Goal: Information Seeking & Learning: Check status

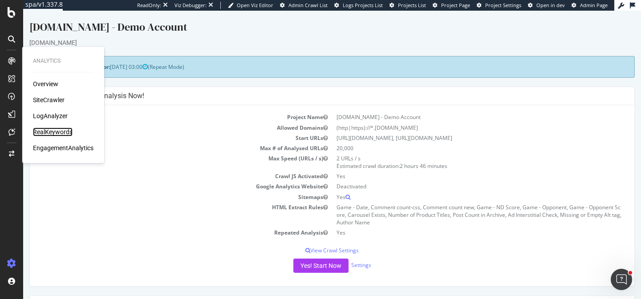
click at [51, 134] on div "RealKeywords" at bounding box center [53, 132] width 40 height 9
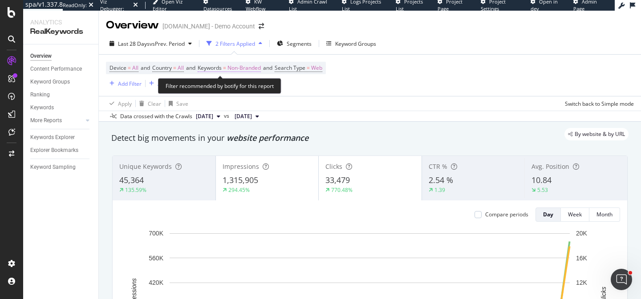
click at [240, 69] on span "Non-Branded" at bounding box center [243, 68] width 33 height 12
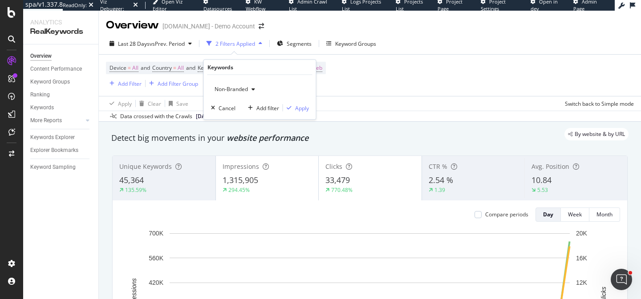
click at [235, 89] on span "Non-Branded" at bounding box center [229, 89] width 37 height 8
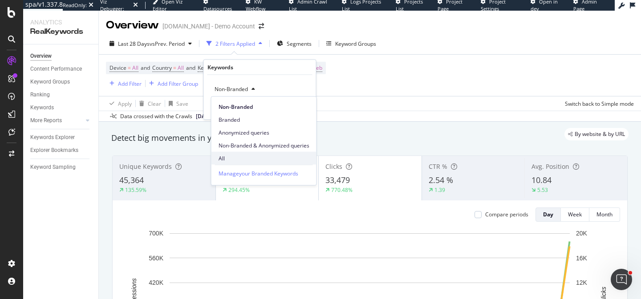
click at [227, 158] on span "All" at bounding box center [263, 158] width 91 height 8
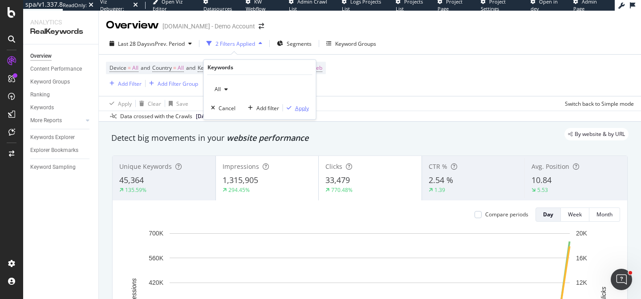
click at [299, 106] on div "Apply" at bounding box center [302, 108] width 14 height 8
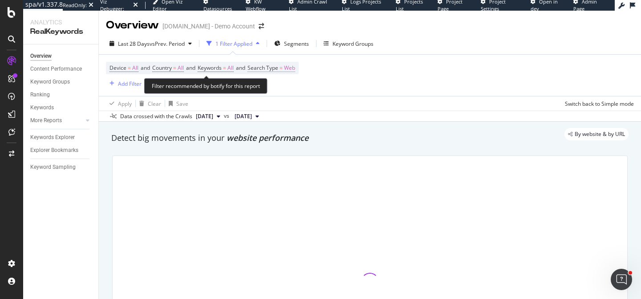
click at [295, 71] on span "Web" at bounding box center [289, 68] width 11 height 12
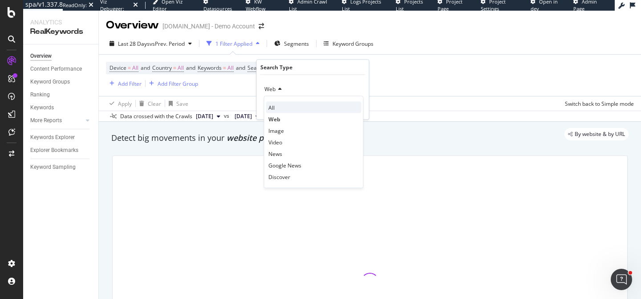
click at [276, 107] on div "All" at bounding box center [313, 108] width 95 height 12
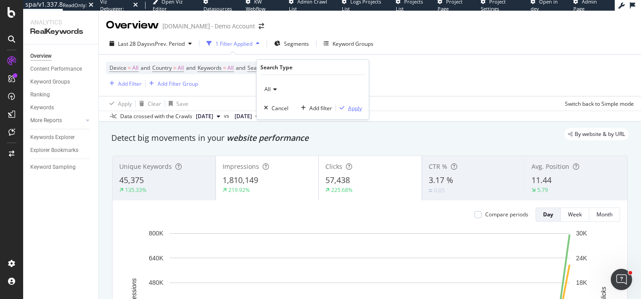
click at [356, 108] on div "Apply" at bounding box center [355, 108] width 14 height 8
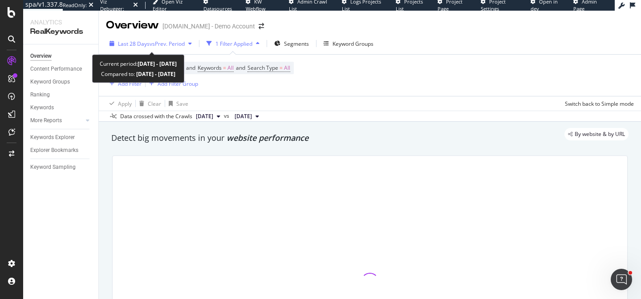
click at [190, 44] on icon "button" at bounding box center [190, 43] width 4 height 5
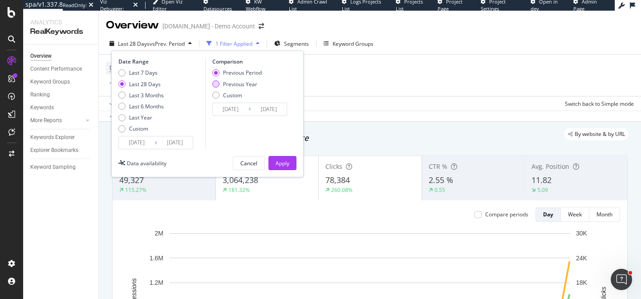
click at [243, 84] on div "Previous Year" at bounding box center [240, 85] width 34 height 8
type input "2024/08/05"
type input "2024/09/01"
click at [287, 162] on div "Apply" at bounding box center [282, 164] width 14 height 8
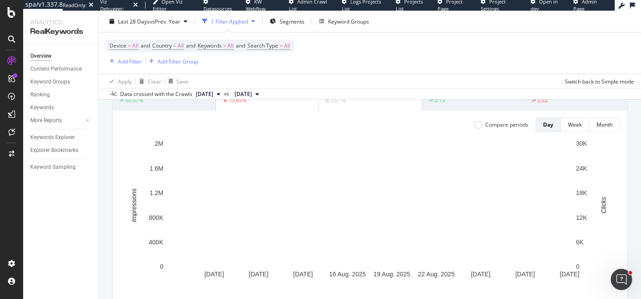
scroll to position [89, 0]
